Goal: Transaction & Acquisition: Download file/media

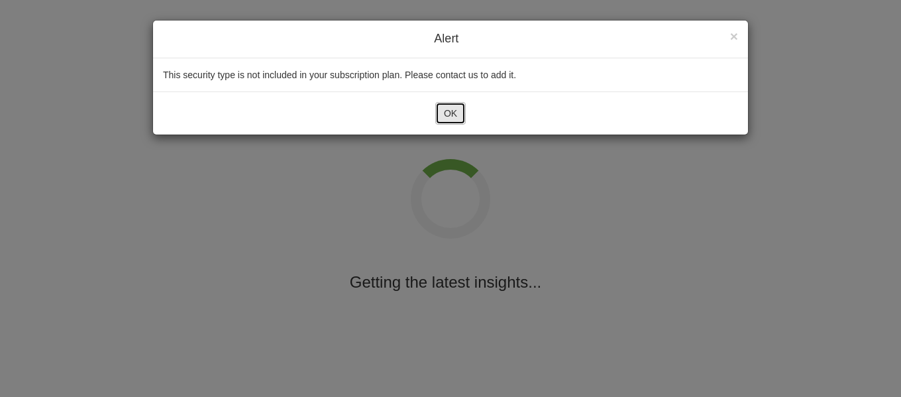
click at [453, 110] on button "OK" at bounding box center [450, 113] width 30 height 23
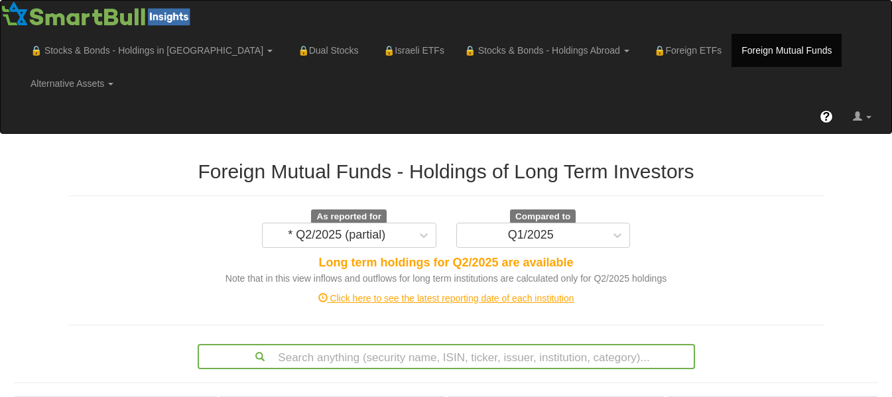
click at [444, 292] on div "Click here to see the latest reporting date of each institution" at bounding box center [446, 298] width 776 height 13
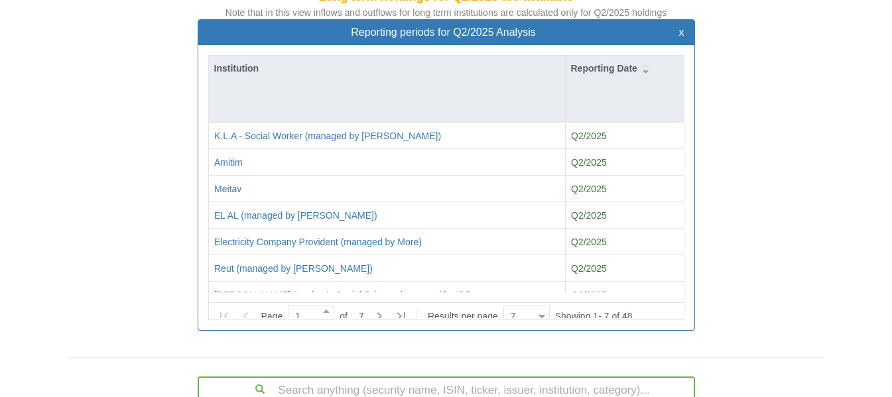
scroll to position [262, 0]
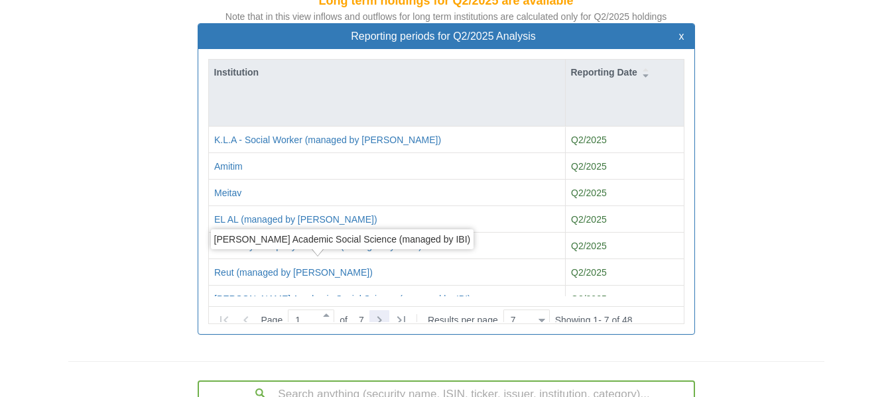
click at [386, 312] on icon at bounding box center [379, 320] width 16 height 16
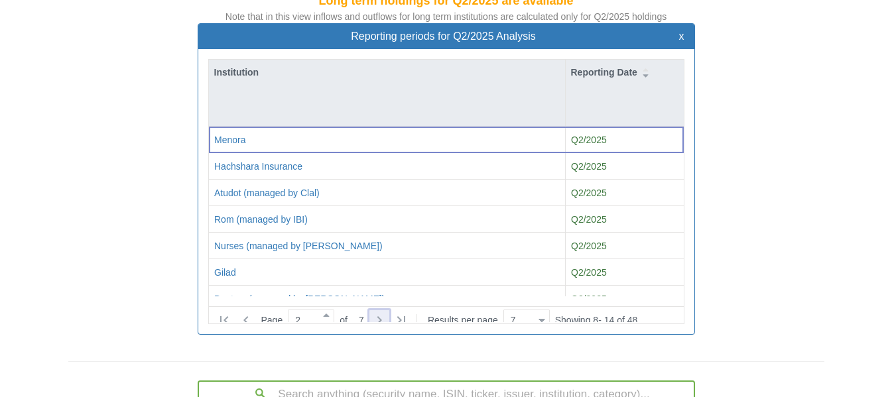
click at [386, 312] on icon at bounding box center [379, 320] width 16 height 16
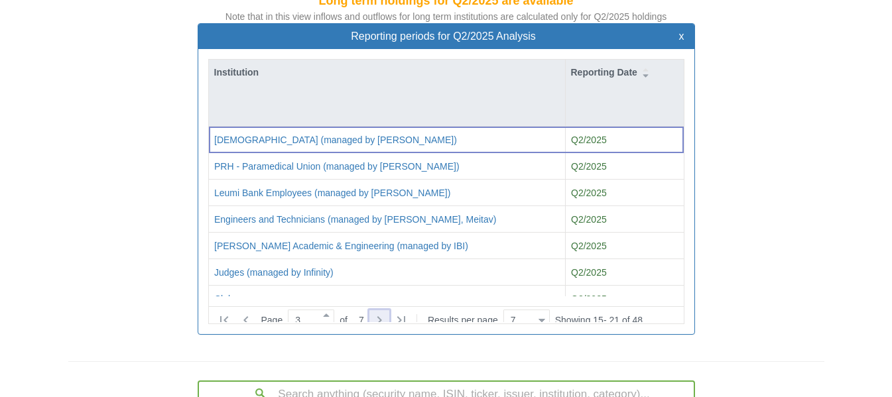
click at [386, 312] on icon at bounding box center [379, 320] width 16 height 16
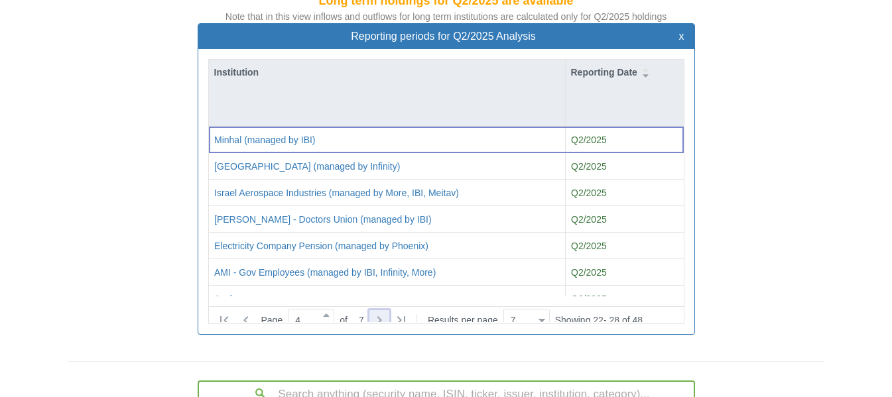
click at [386, 312] on icon at bounding box center [379, 320] width 16 height 16
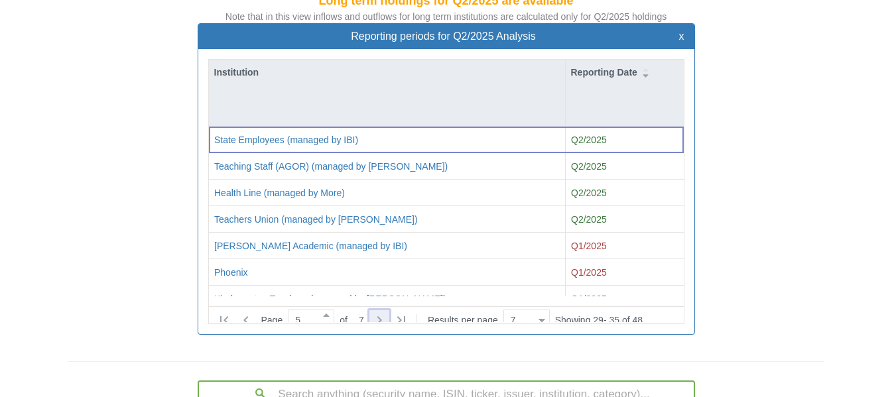
click at [386, 312] on icon at bounding box center [379, 320] width 16 height 16
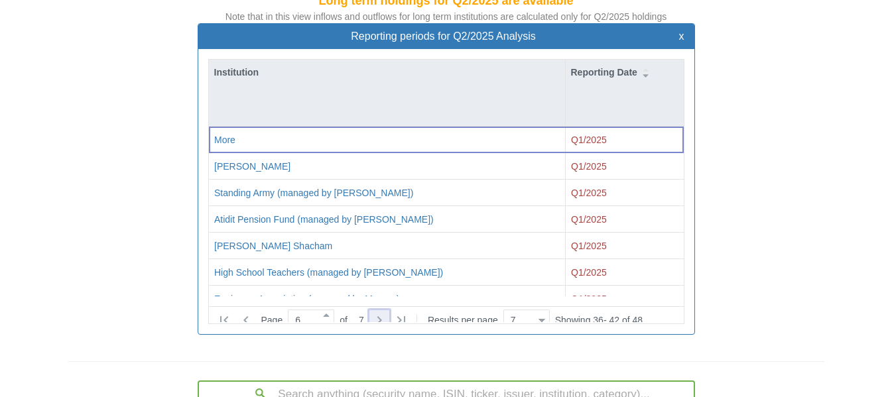
click at [386, 312] on icon at bounding box center [379, 320] width 16 height 16
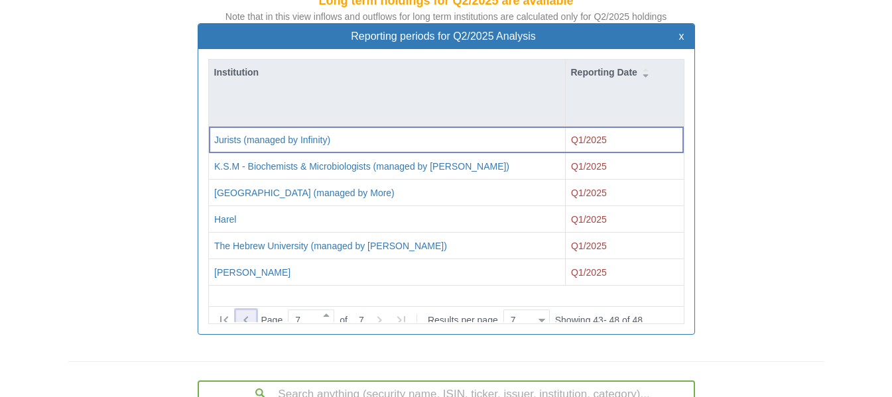
click at [247, 312] on icon at bounding box center [246, 320] width 16 height 16
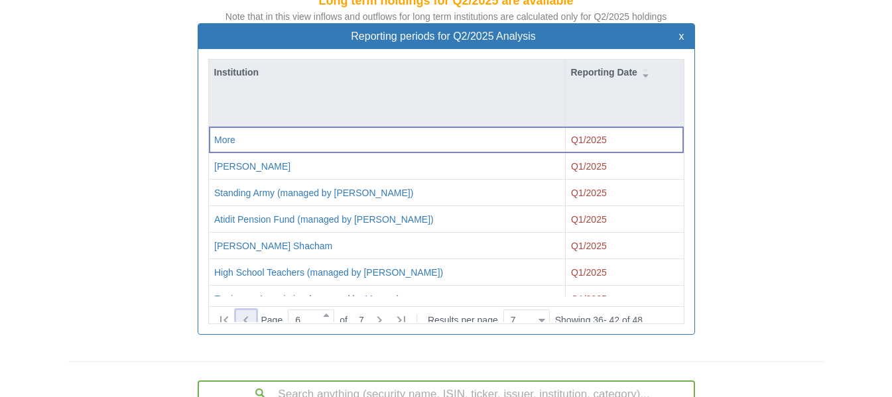
click at [247, 312] on icon at bounding box center [246, 320] width 16 height 16
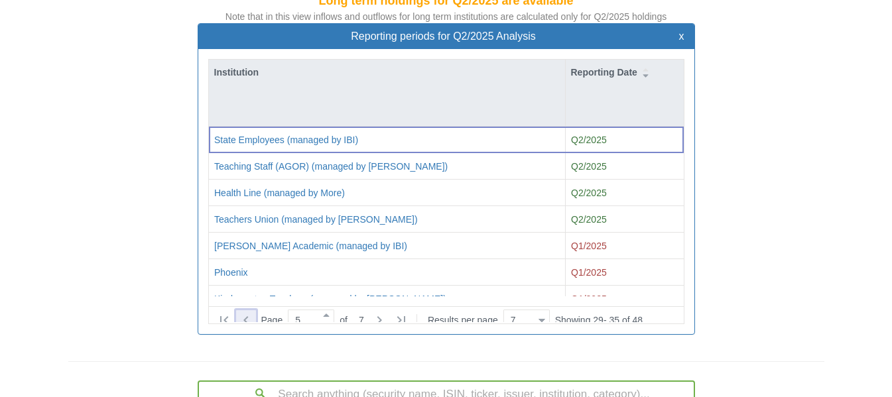
click at [247, 312] on icon at bounding box center [246, 320] width 16 height 16
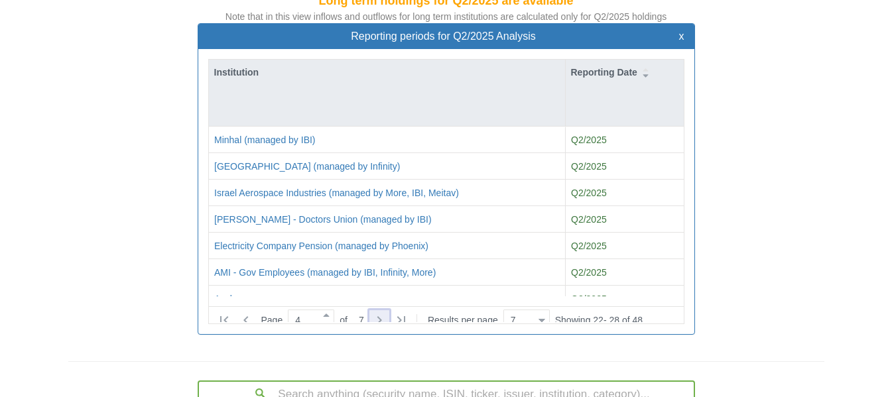
click at [386, 312] on icon at bounding box center [379, 320] width 16 height 16
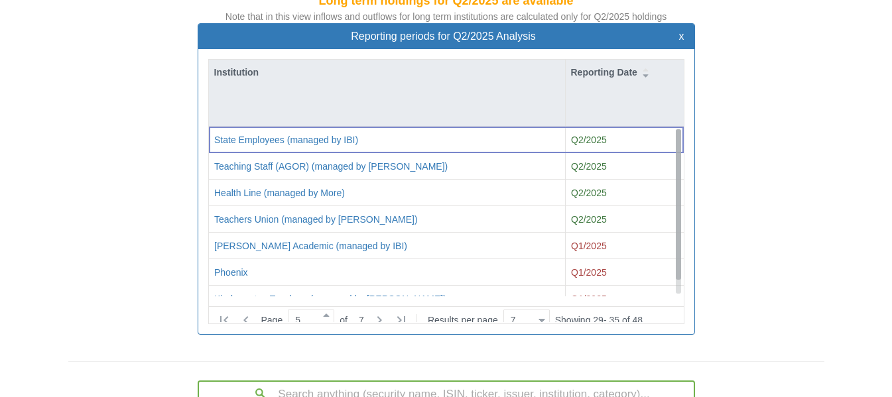
click at [675, 255] on div at bounding box center [677, 211] width 5 height 164
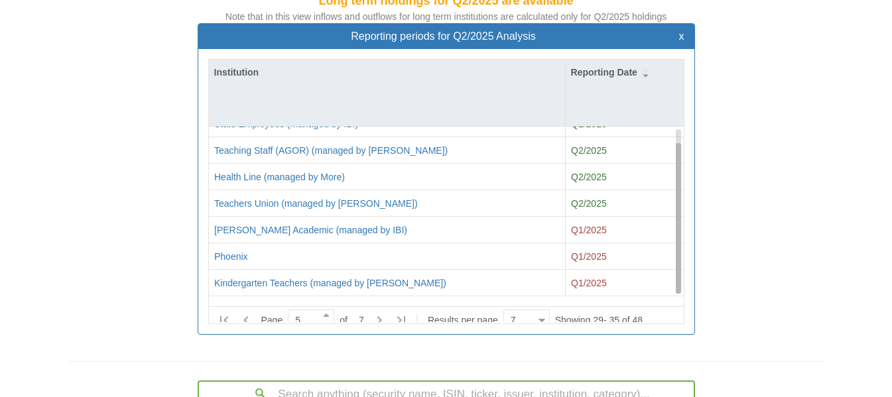
scroll to position [16, 0]
click at [379, 312] on icon at bounding box center [379, 320] width 16 height 16
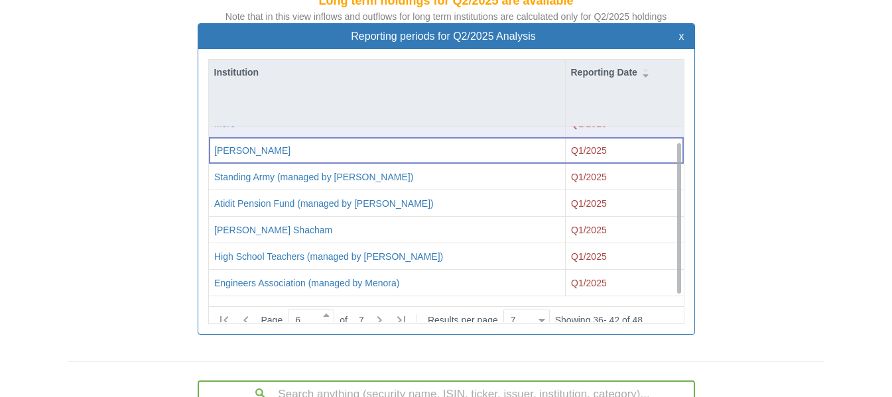
click at [682, 111] on div "Q1/2025" at bounding box center [624, 124] width 119 height 27
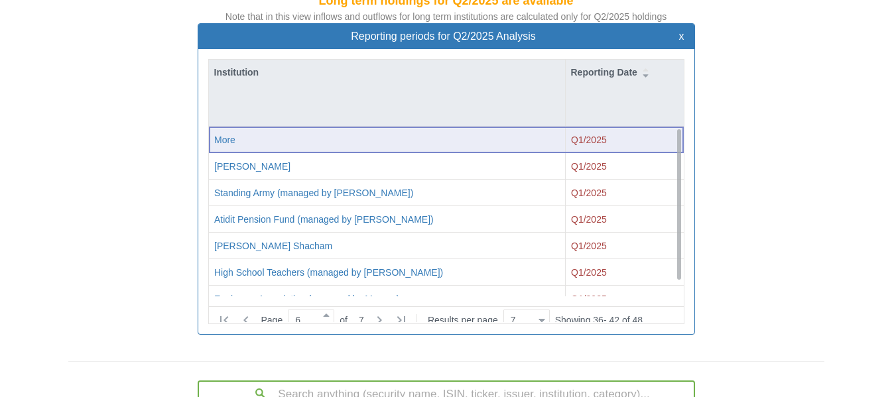
scroll to position [0, 0]
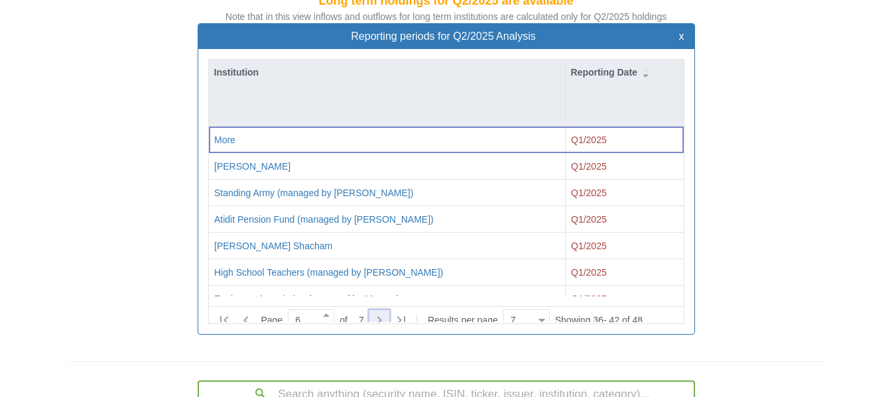
click at [377, 312] on icon at bounding box center [379, 320] width 16 height 16
type input "7"
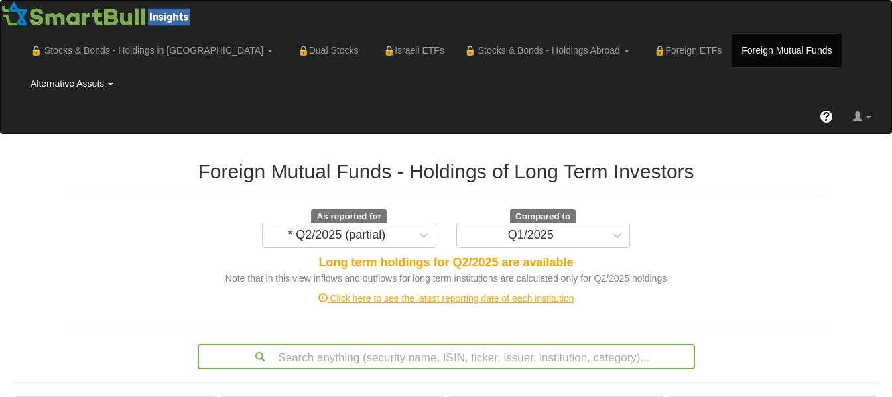
click at [123, 67] on link "Alternative Assets" at bounding box center [72, 83] width 103 height 33
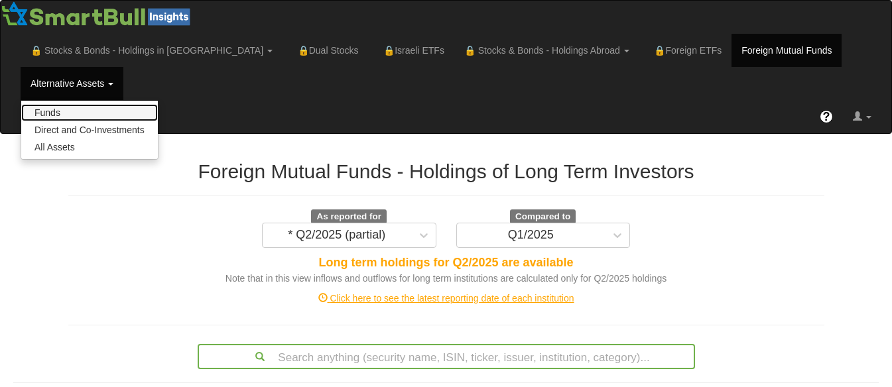
click at [158, 104] on link "Funds" at bounding box center [89, 112] width 137 height 17
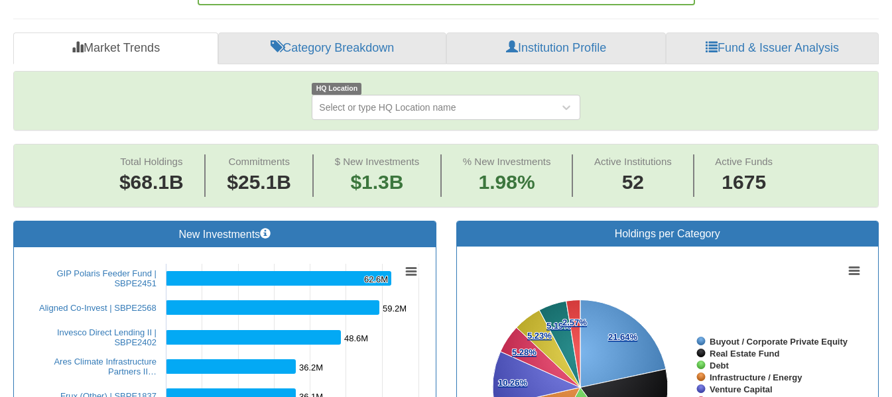
scroll to position [297, 0]
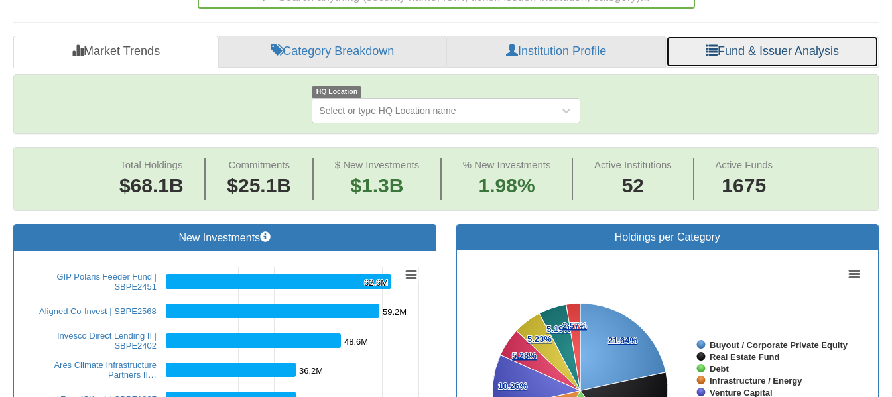
click at [768, 36] on link "Fund & Issuer Analysis" at bounding box center [772, 52] width 213 height 32
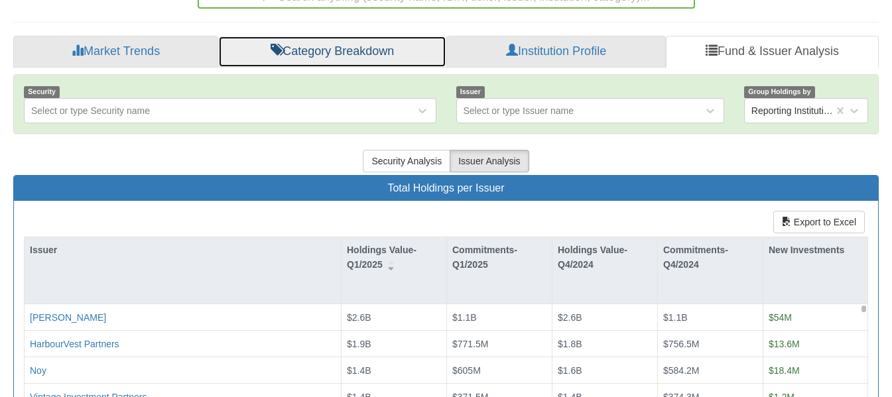
click at [368, 36] on link "Category Breakdown" at bounding box center [332, 52] width 228 height 32
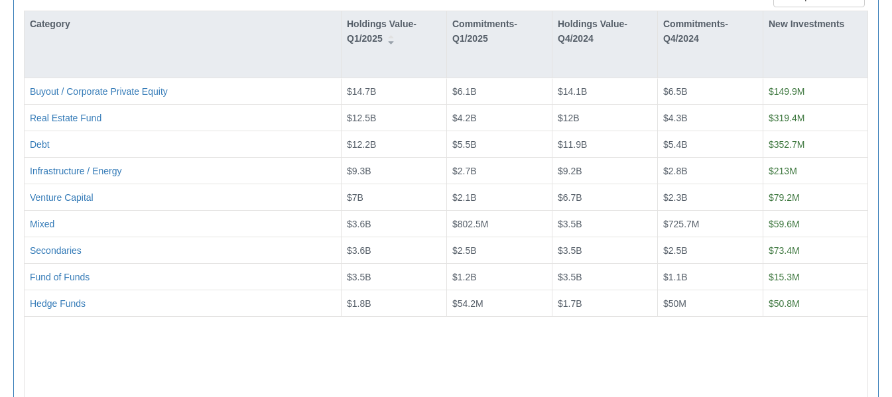
scroll to position [500, 0]
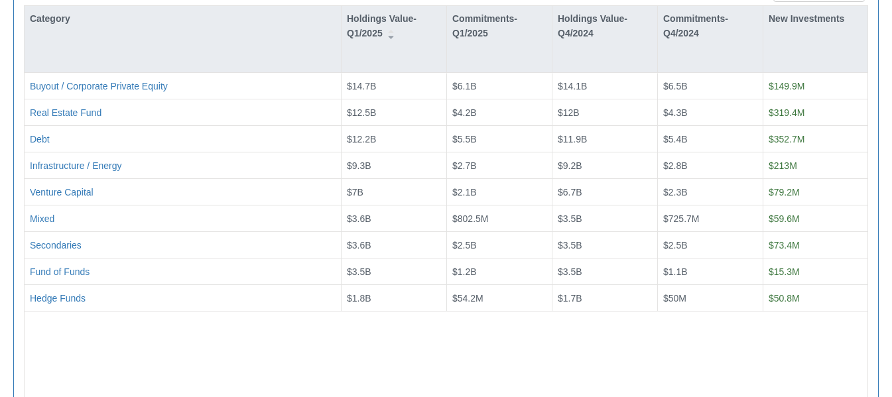
drag, startPoint x: 890, startPoint y: 322, endPoint x: 891, endPoint y: 273, distance: 49.1
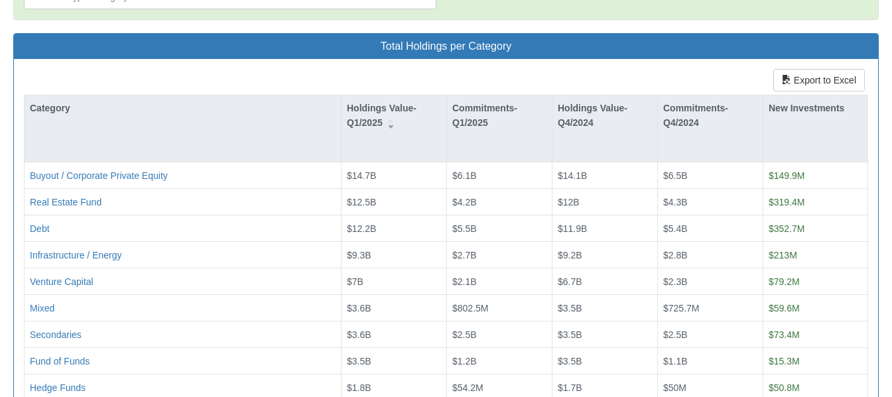
scroll to position [414, 0]
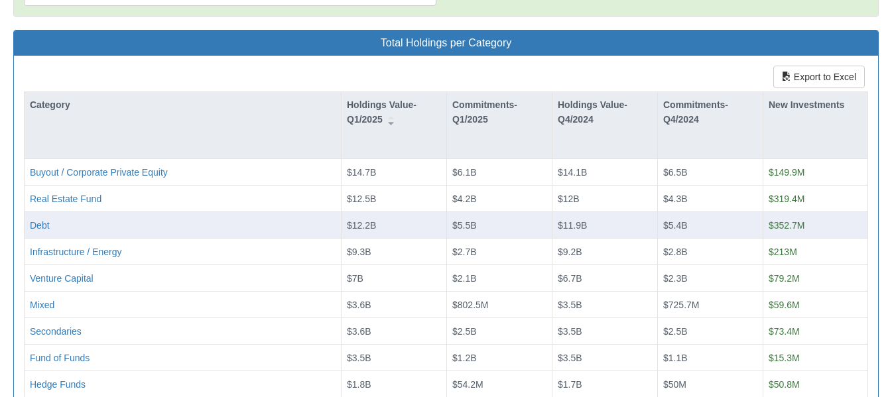
click at [171, 219] on div "Debt" at bounding box center [183, 225] width 306 height 13
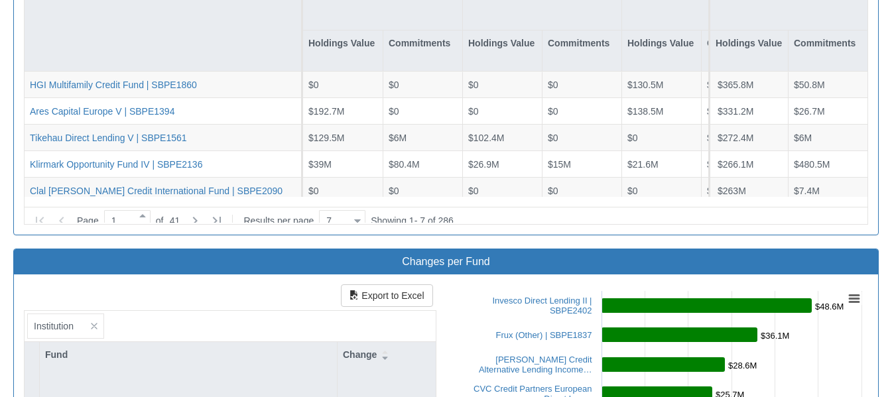
scroll to position [1048, 0]
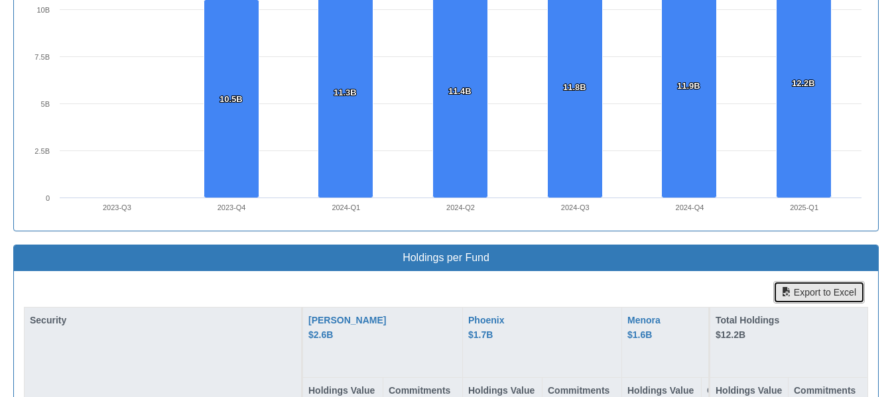
click at [839, 281] on button "Export to Excel" at bounding box center [818, 292] width 91 height 23
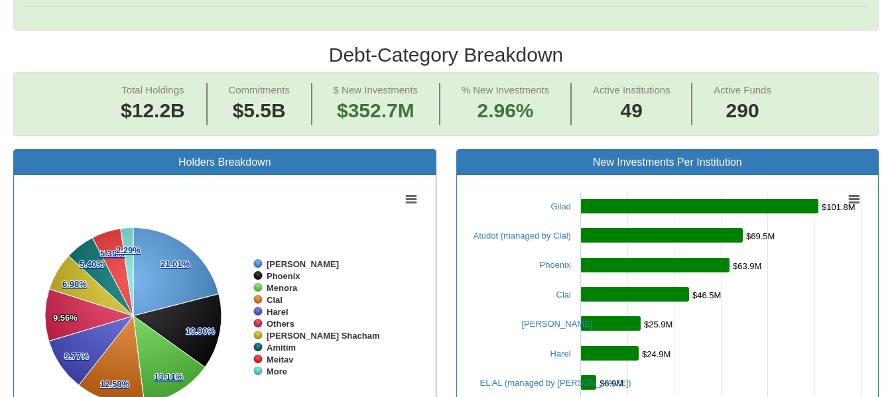
scroll to position [489, 0]
